Goal: Information Seeking & Learning: Learn about a topic

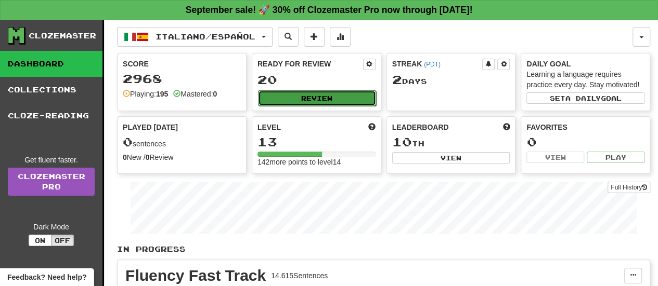
click at [310, 96] on button "Review" at bounding box center [317, 98] width 118 height 16
select select "**"
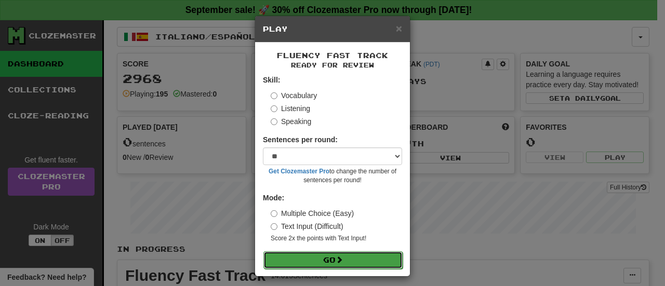
click at [348, 258] on button "Go" at bounding box center [333, 261] width 139 height 18
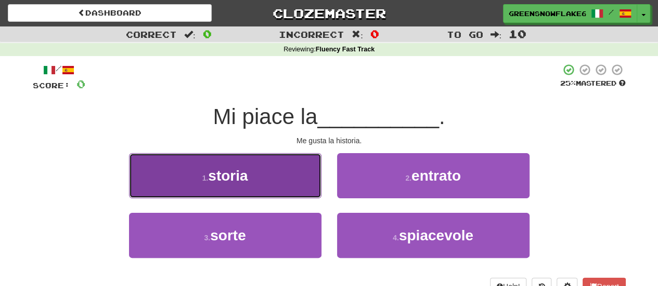
click at [276, 185] on button "1 . storia" at bounding box center [225, 175] width 192 height 45
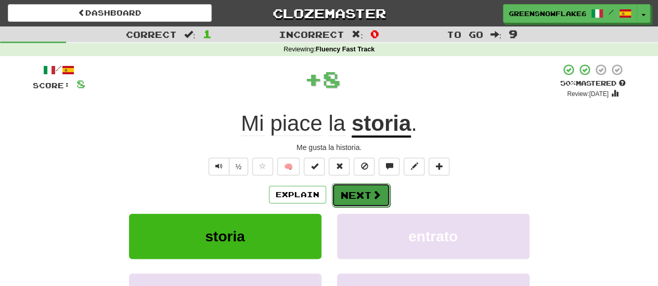
click at [361, 199] on button "Next" at bounding box center [361, 196] width 58 height 24
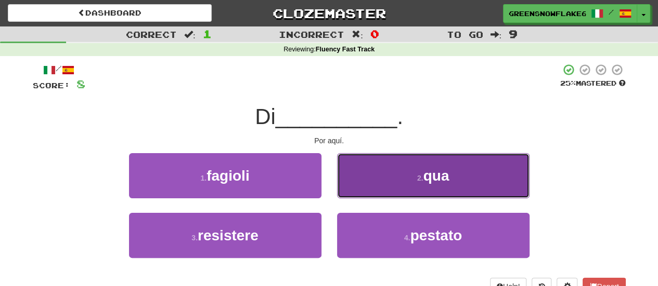
click at [386, 161] on button "2 . qua" at bounding box center [433, 175] width 192 height 45
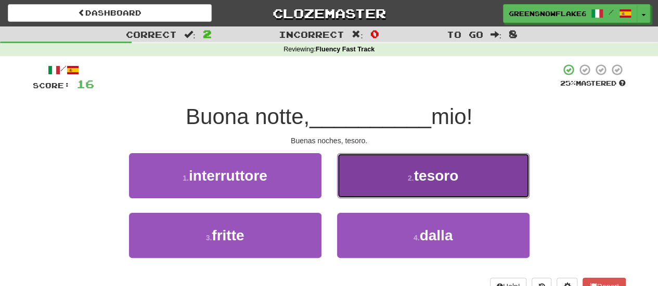
click at [364, 178] on button "2 . tesoro" at bounding box center [433, 175] width 192 height 45
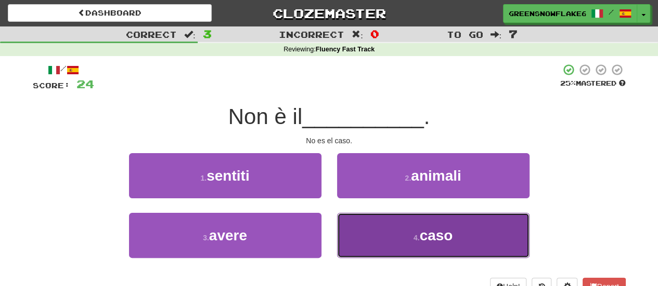
click at [386, 239] on button "4 . caso" at bounding box center [433, 235] width 192 height 45
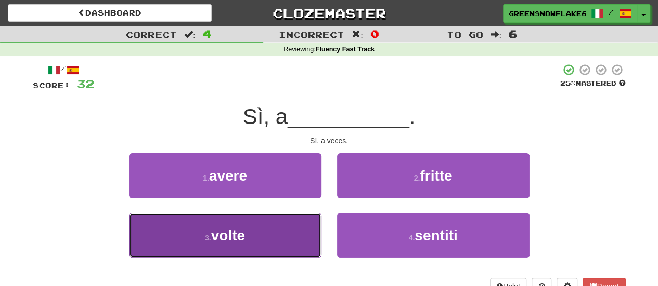
click at [266, 226] on button "3 . volte" at bounding box center [225, 235] width 192 height 45
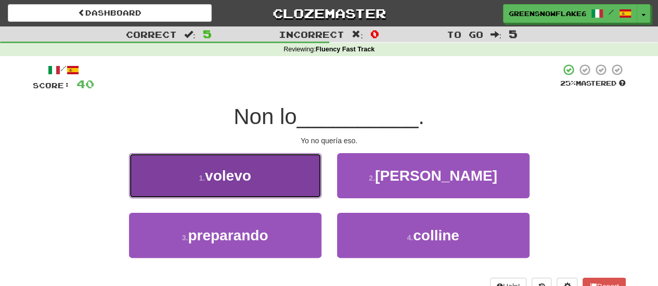
click at [264, 187] on button "1 . volevo" at bounding box center [225, 175] width 192 height 45
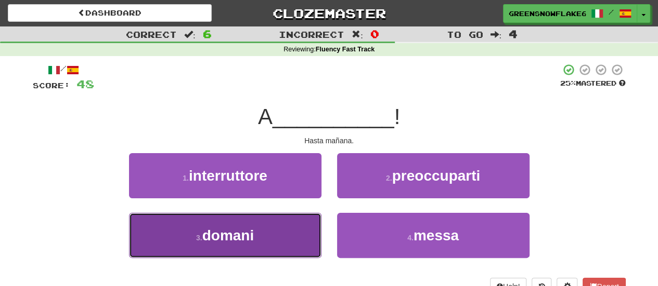
click at [291, 228] on button "3 . domani" at bounding box center [225, 235] width 192 height 45
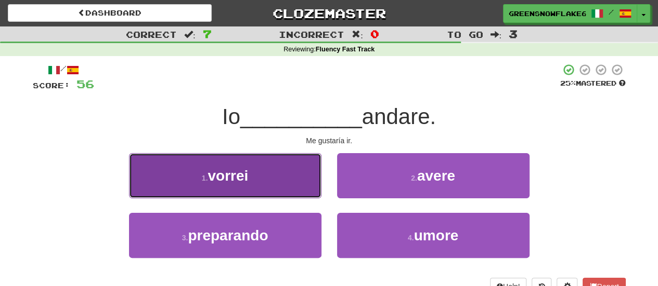
click at [281, 189] on button "1 . vorrei" at bounding box center [225, 175] width 192 height 45
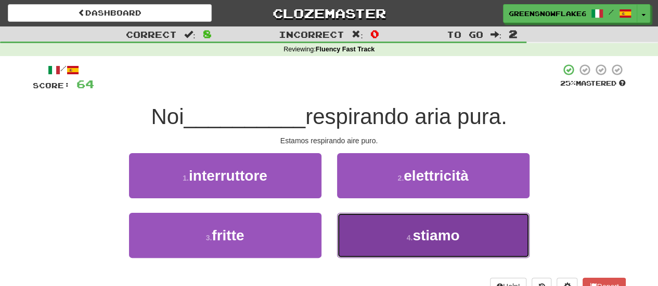
click at [447, 241] on span "stiamo" at bounding box center [435, 236] width 47 height 16
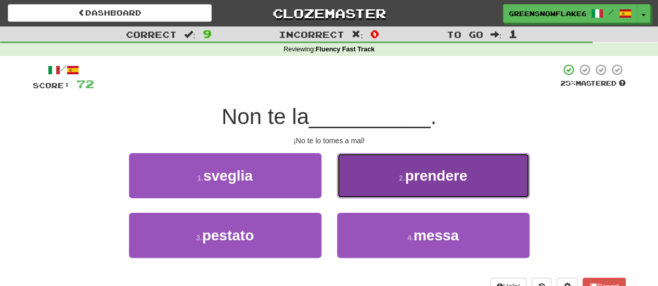
click at [365, 166] on button "2 . prendere" at bounding box center [433, 175] width 192 height 45
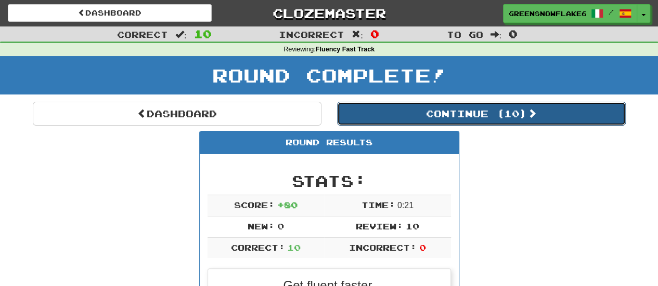
click at [380, 122] on button "Continue ( 10 )" at bounding box center [481, 114] width 289 height 24
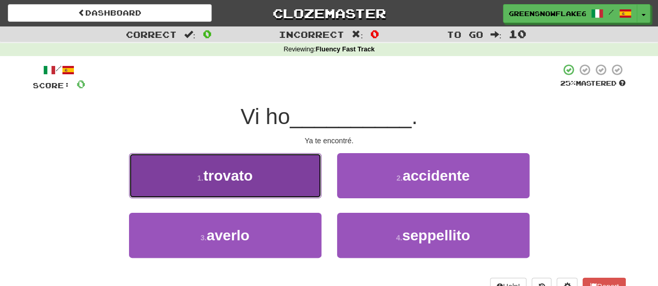
click at [272, 174] on button "1 . trovato" at bounding box center [225, 175] width 192 height 45
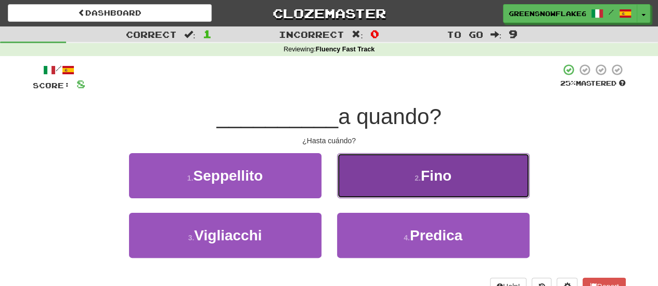
click at [408, 182] on button "2 . Fino" at bounding box center [433, 175] width 192 height 45
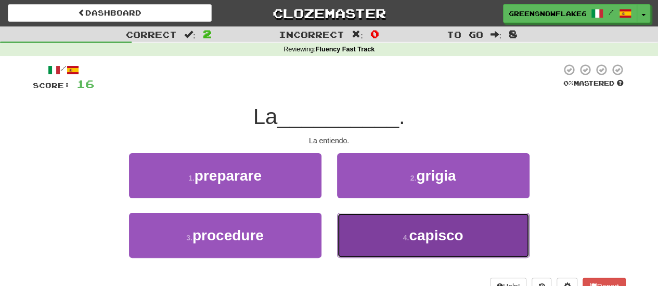
click at [382, 233] on button "4 . capisco" at bounding box center [433, 235] width 192 height 45
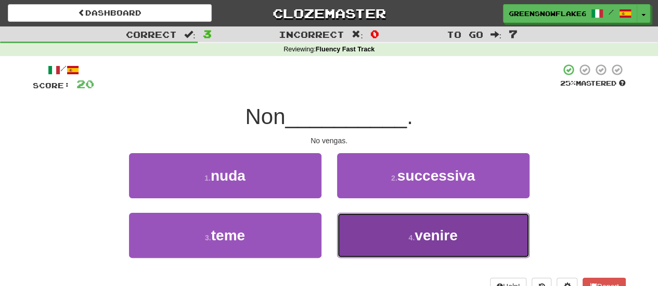
click at [444, 245] on button "4 . venire" at bounding box center [433, 235] width 192 height 45
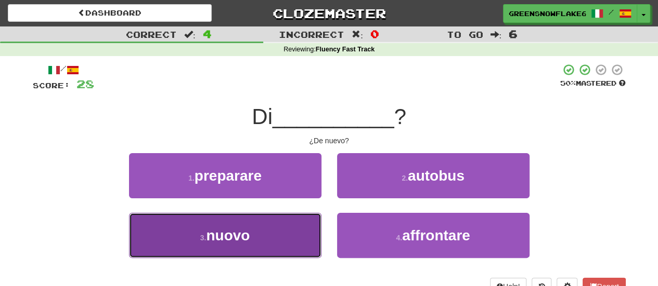
click at [290, 229] on button "3 . nuovo" at bounding box center [225, 235] width 192 height 45
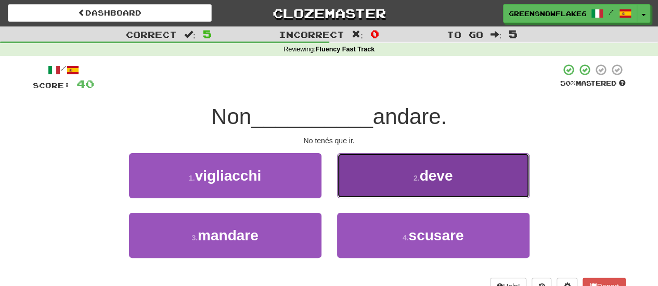
click at [439, 164] on button "2 . deve" at bounding box center [433, 175] width 192 height 45
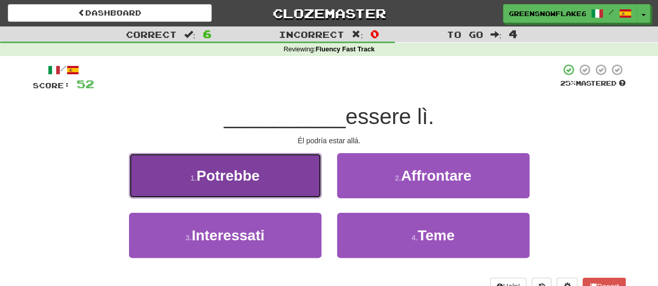
click at [212, 176] on span "Potrebbe" at bounding box center [228, 176] width 63 height 16
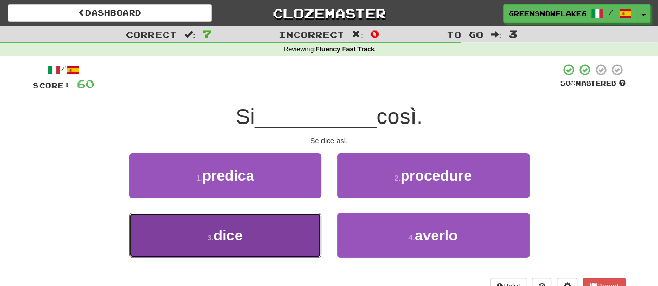
click at [235, 236] on span "dice" at bounding box center [227, 236] width 29 height 16
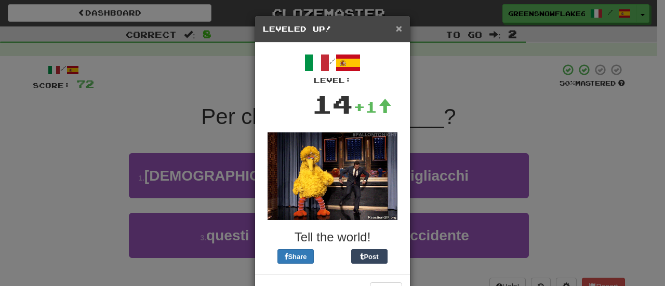
click at [396, 24] on span "×" at bounding box center [399, 28] width 6 height 12
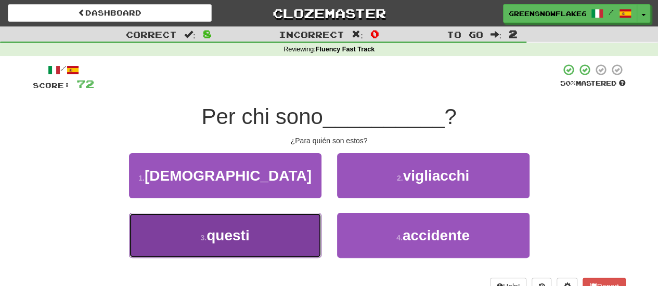
click at [185, 231] on button "3 . questi" at bounding box center [225, 235] width 192 height 45
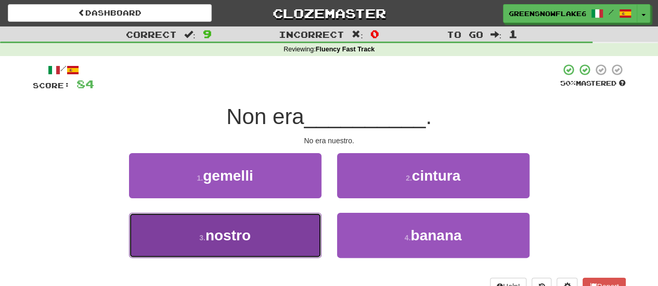
click at [199, 234] on small "3 ." at bounding box center [202, 238] width 6 height 8
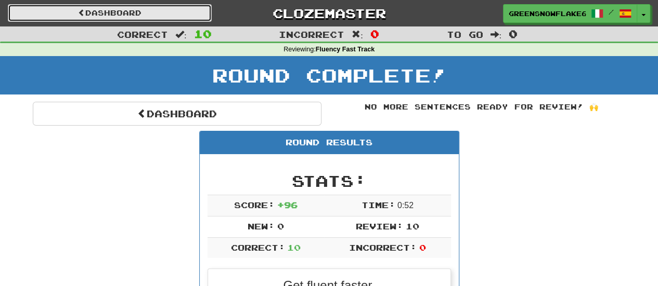
click at [186, 11] on link "Dashboard" at bounding box center [110, 13] width 204 height 18
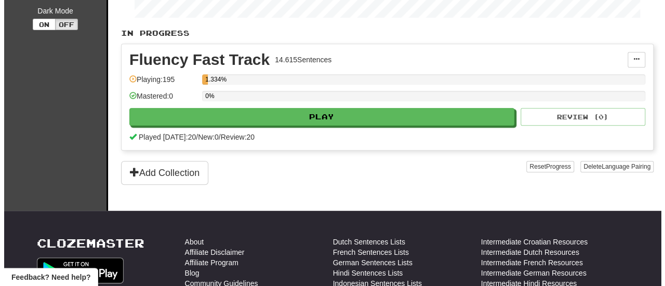
scroll to position [217, 0]
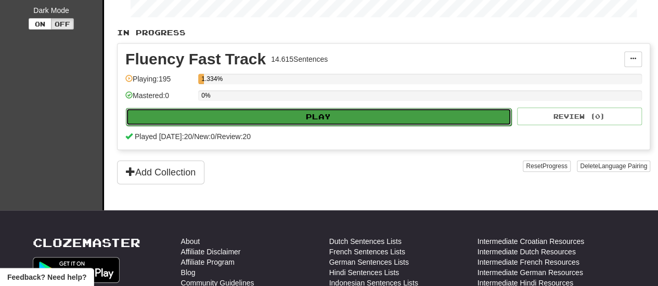
click at [294, 116] on button "Play" at bounding box center [318, 117] width 385 height 18
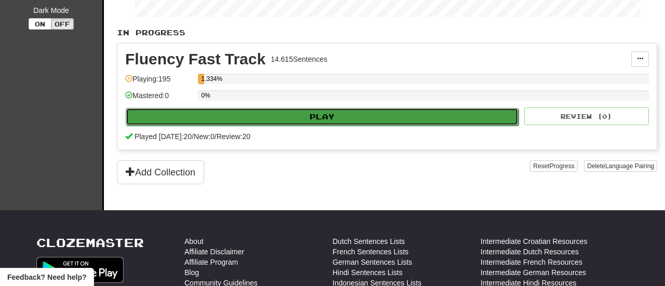
select select "**"
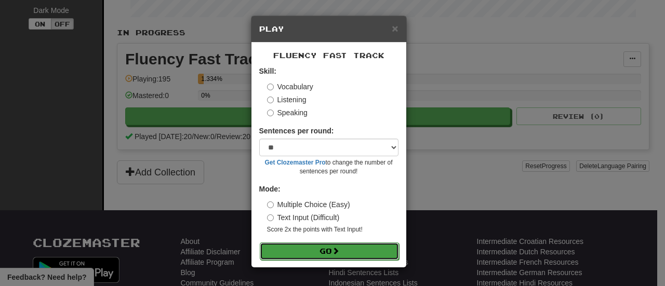
click at [335, 247] on span at bounding box center [335, 250] width 7 height 7
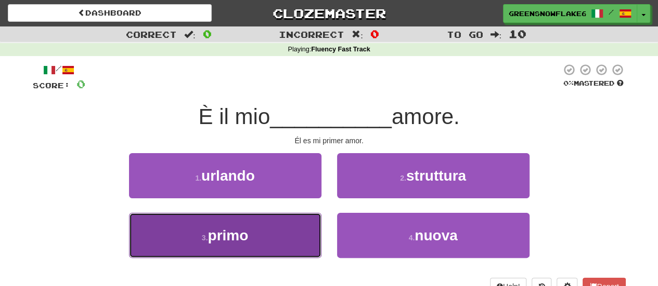
click at [223, 245] on button "3 . primo" at bounding box center [225, 235] width 192 height 45
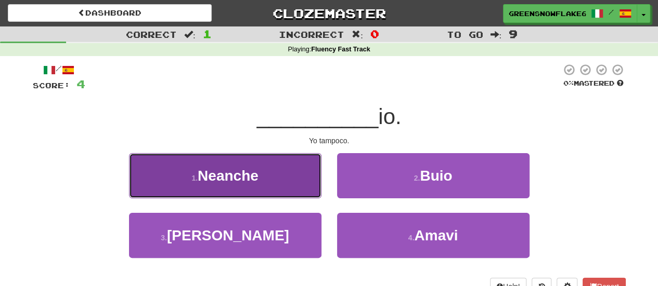
click at [286, 176] on button "1 . [GEOGRAPHIC_DATA]" at bounding box center [225, 175] width 192 height 45
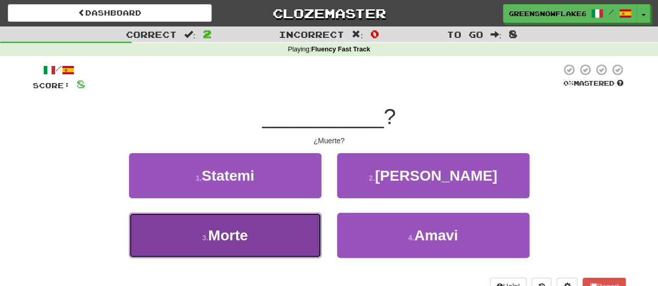
click at [300, 239] on button "3 . Morte" at bounding box center [225, 235] width 192 height 45
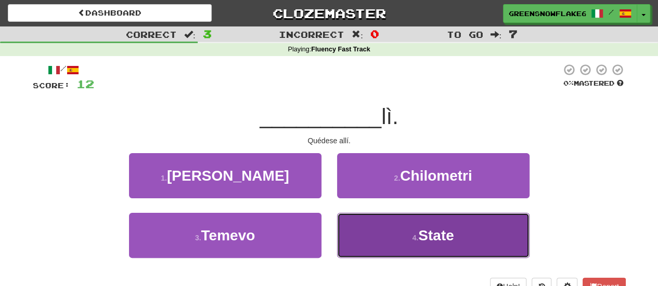
click at [382, 256] on button "4 . State" at bounding box center [433, 235] width 192 height 45
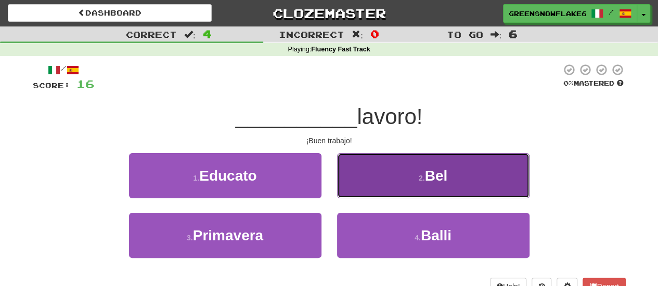
click at [397, 179] on button "2 . Bel" at bounding box center [433, 175] width 192 height 45
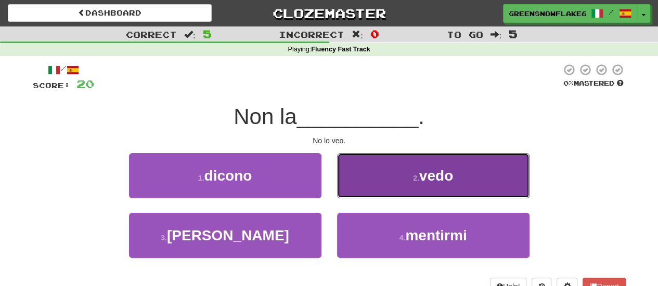
click at [342, 168] on button "2 . vedo" at bounding box center [433, 175] width 192 height 45
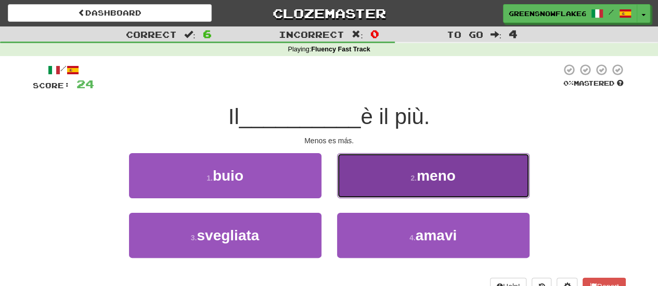
click at [370, 166] on button "2 . meno" at bounding box center [433, 175] width 192 height 45
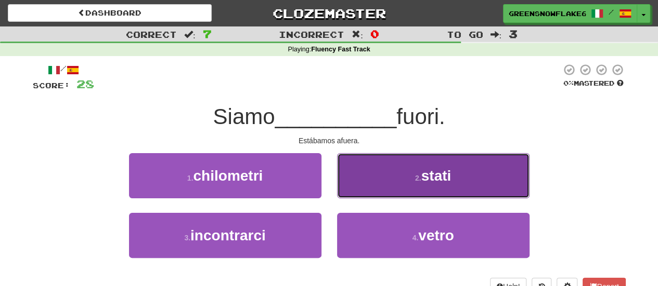
click at [395, 183] on button "2 . stati" at bounding box center [433, 175] width 192 height 45
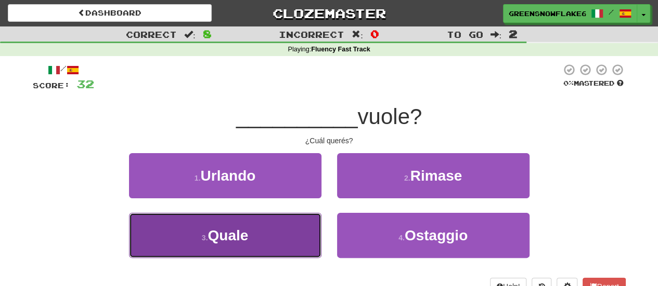
click at [260, 226] on button "3 . Quale" at bounding box center [225, 235] width 192 height 45
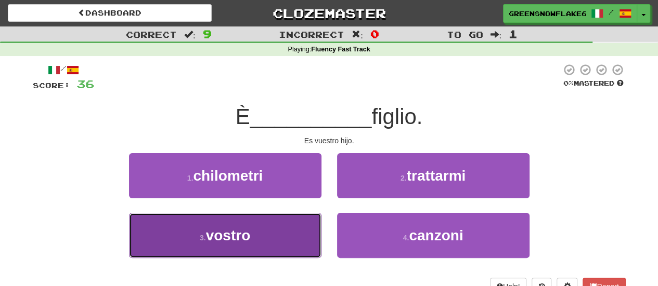
click at [260, 241] on button "3 . vostro" at bounding box center [225, 235] width 192 height 45
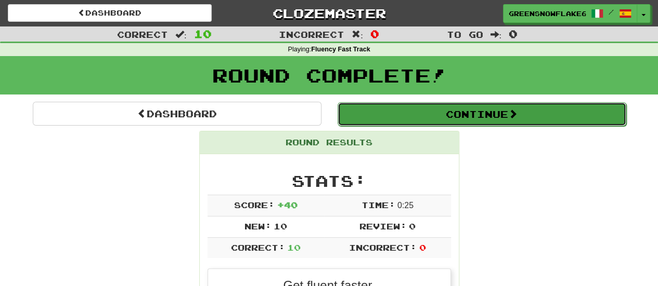
click at [406, 112] on button "Continue" at bounding box center [481, 114] width 289 height 24
